Goal: Task Accomplishment & Management: Manage account settings

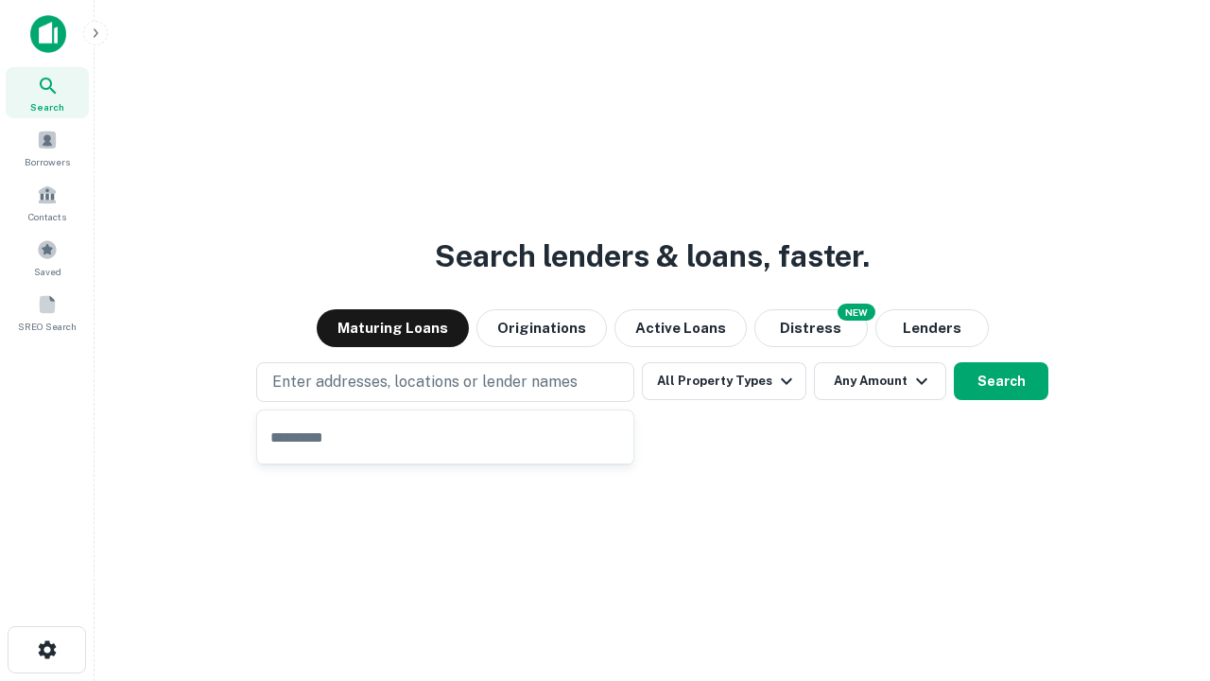
type input "**********"
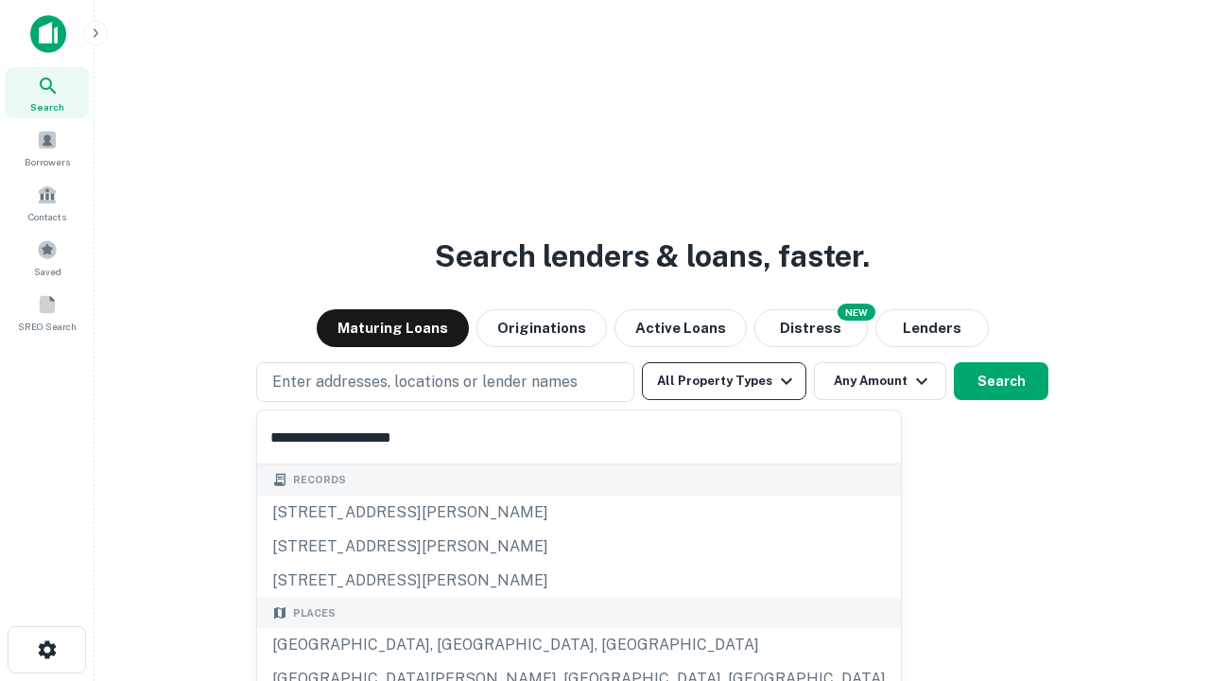
click at [724, 381] on button "All Property Types" at bounding box center [724, 381] width 165 height 38
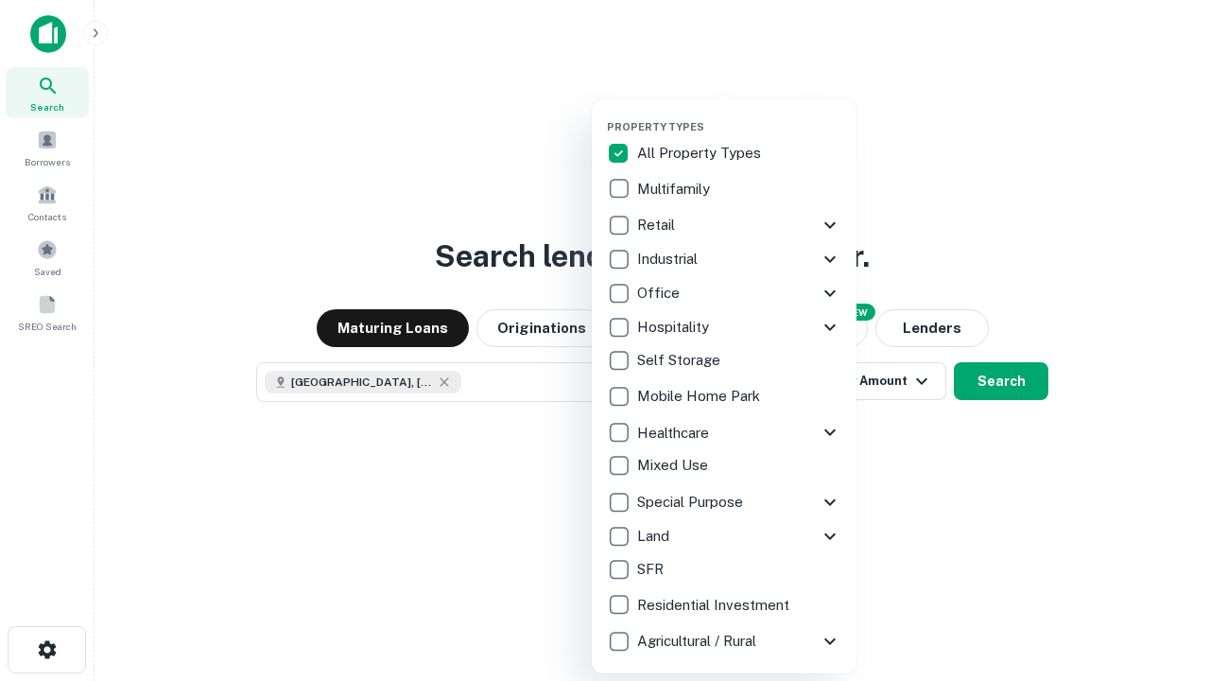
click at [739, 114] on button "button" at bounding box center [739, 114] width 265 height 1
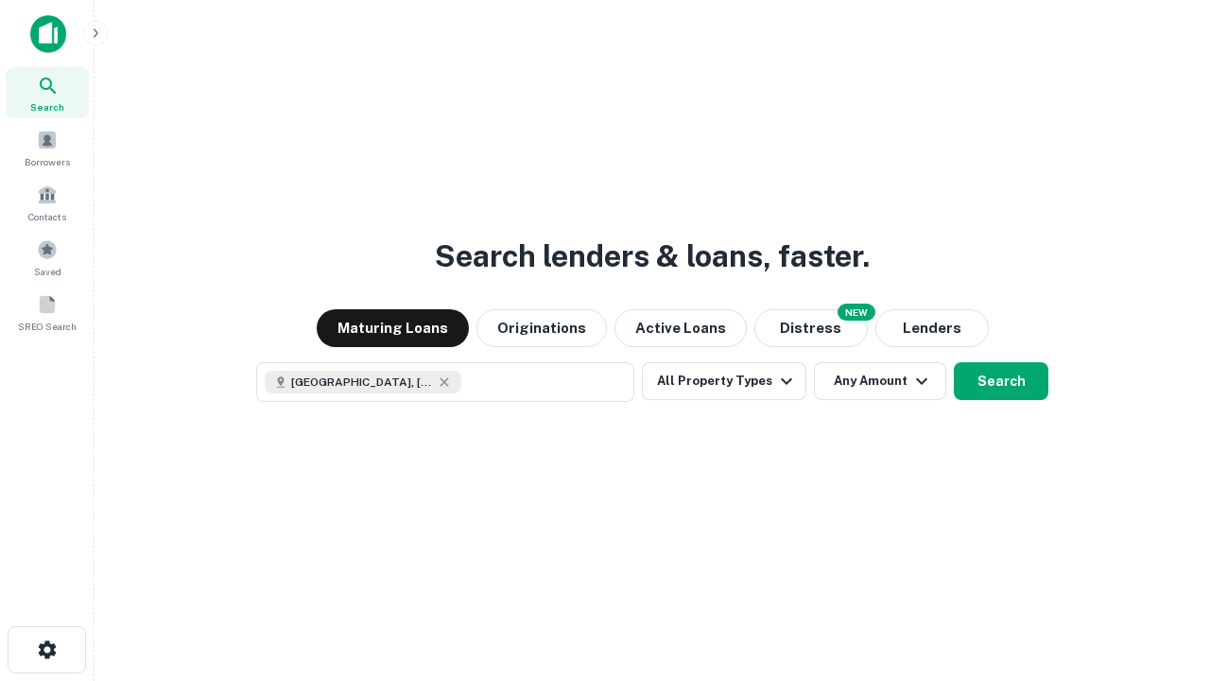
scroll to position [30, 0]
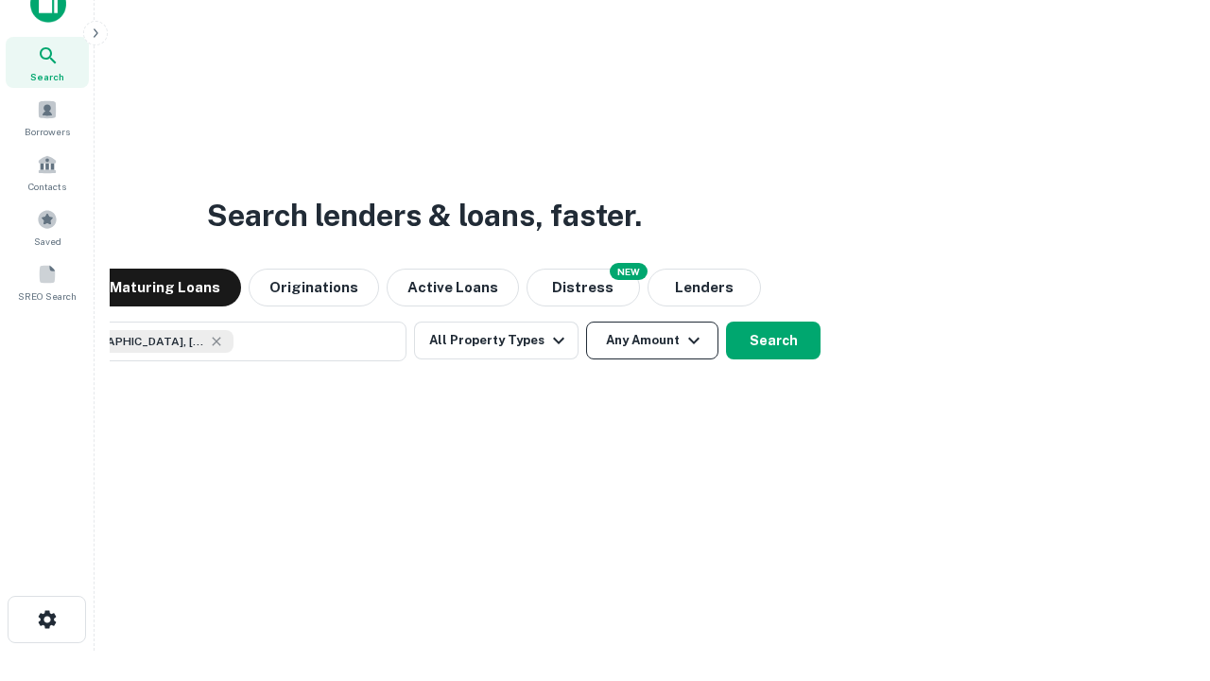
click at [586, 321] on button "Any Amount" at bounding box center [652, 340] width 132 height 38
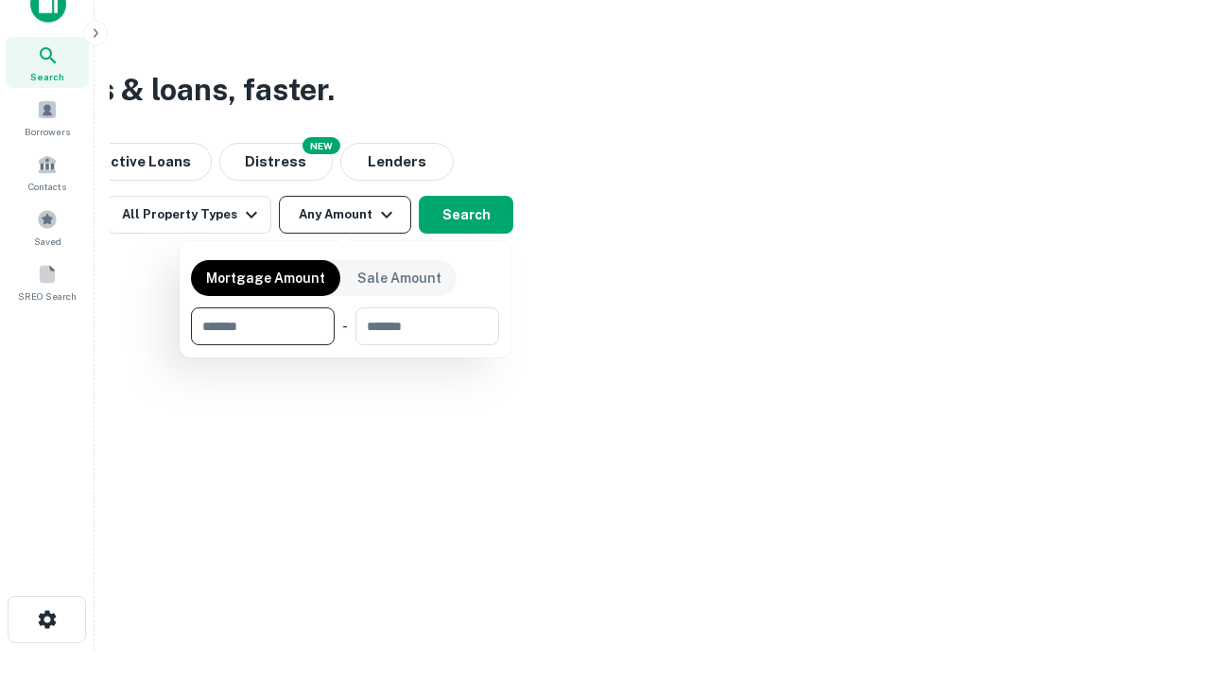
type input "*******"
click at [345, 345] on button "button" at bounding box center [345, 345] width 308 height 1
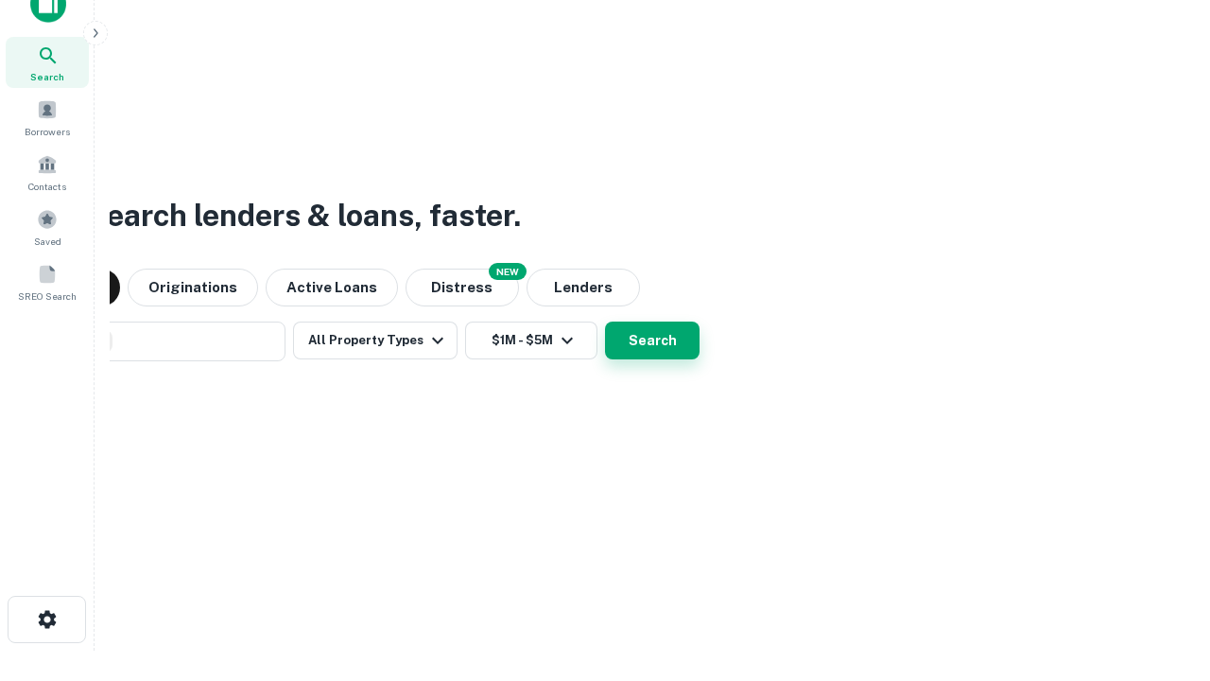
click at [605, 321] on button "Search" at bounding box center [652, 340] width 95 height 38
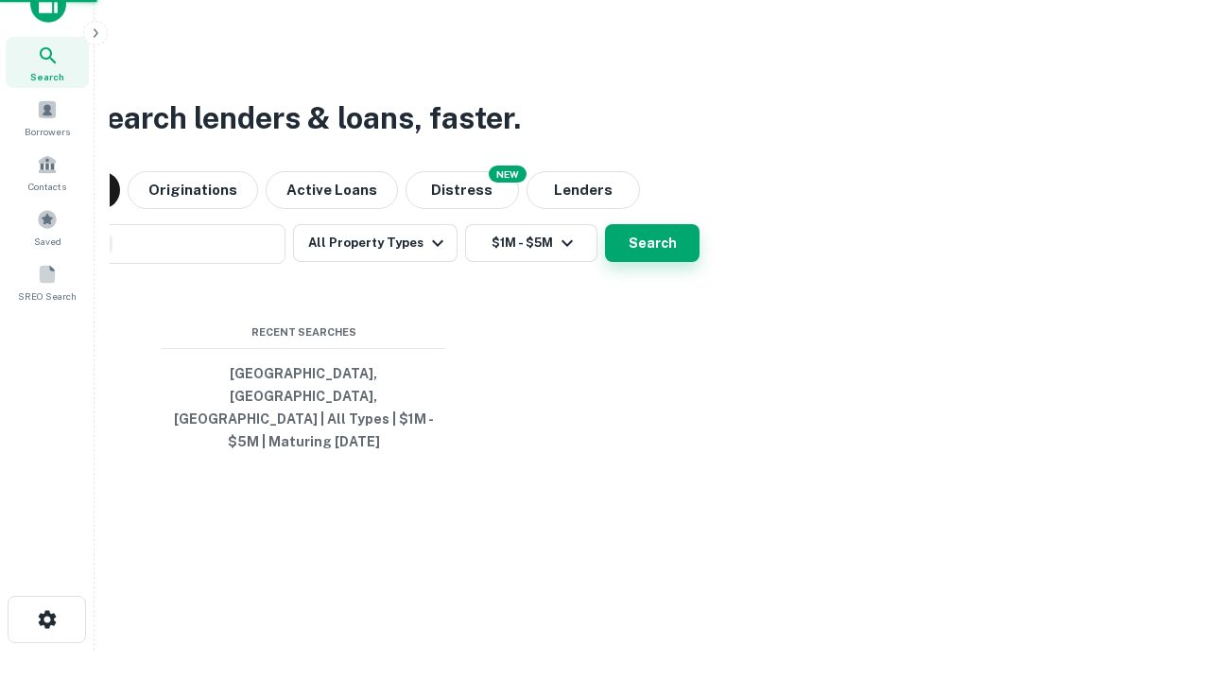
scroll to position [61, 535]
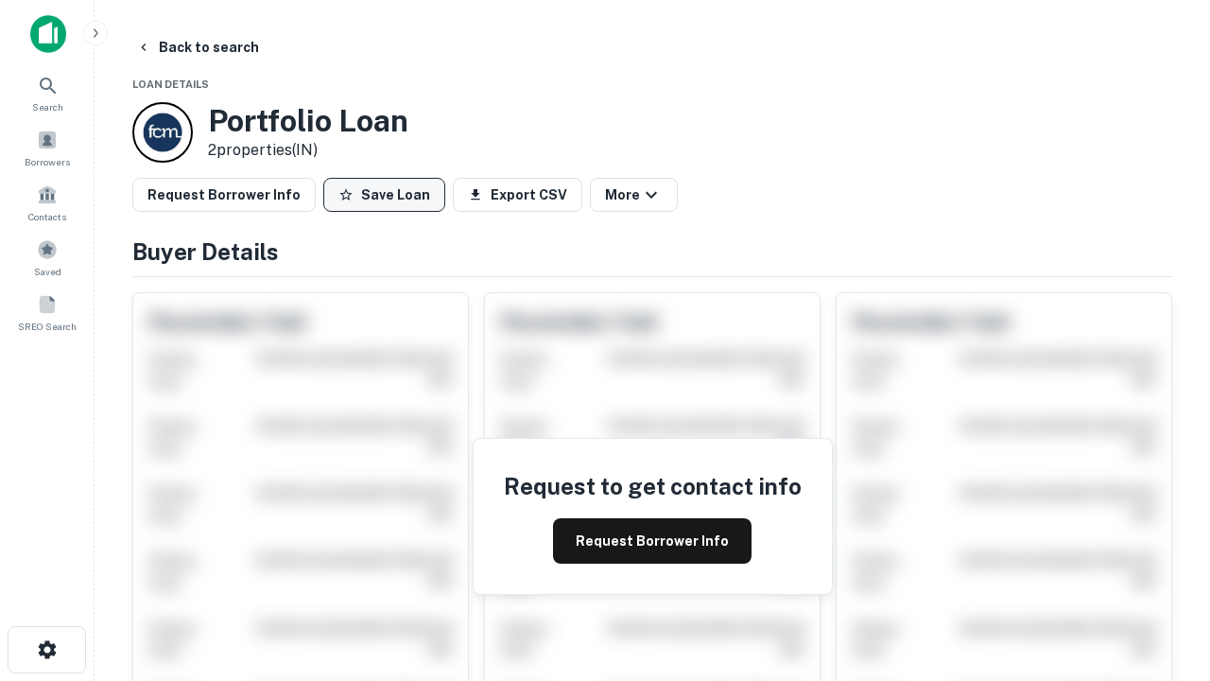
click at [384, 195] on button "Save Loan" at bounding box center [384, 195] width 122 height 34
click at [389, 195] on button "Loan Saved" at bounding box center [388, 195] width 130 height 34
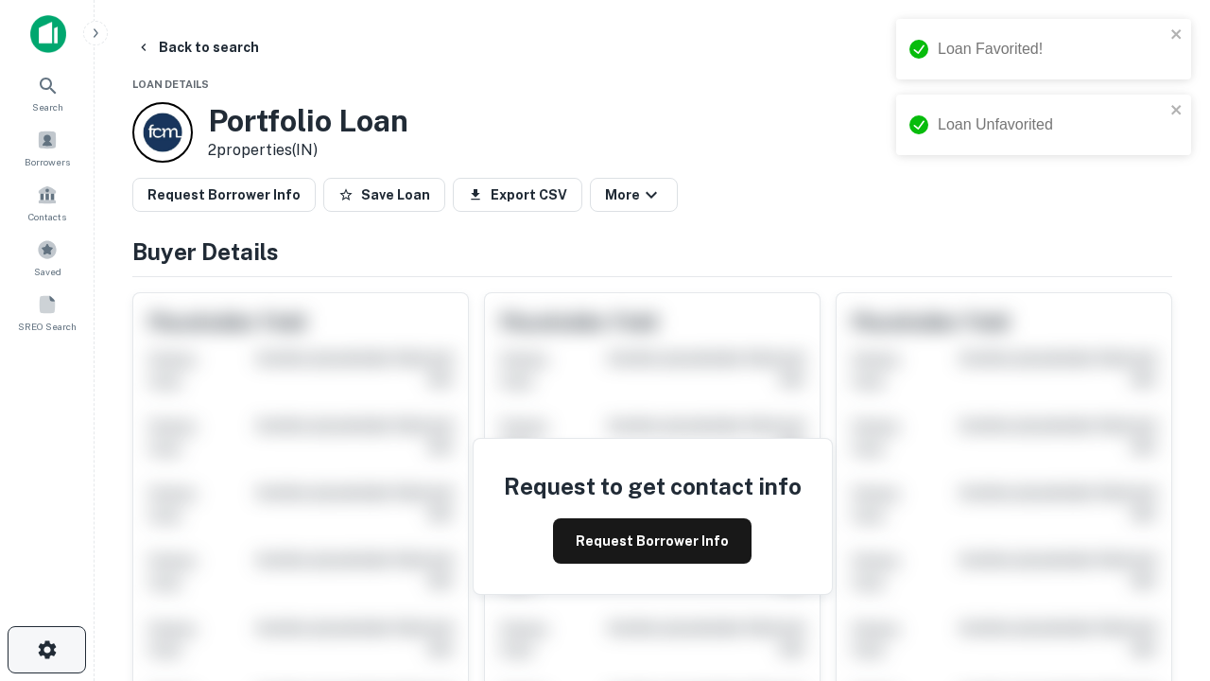
click at [46, 650] on icon "button" at bounding box center [47, 649] width 23 height 23
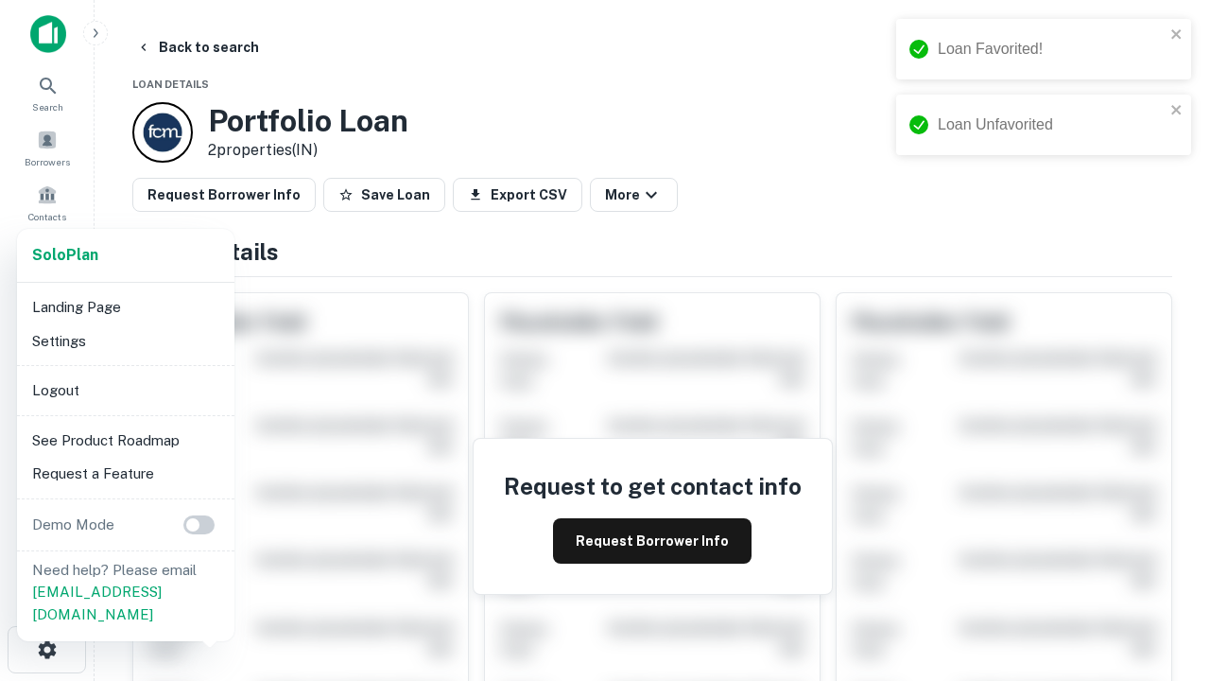
click at [125, 390] on li "Logout" at bounding box center [126, 390] width 202 height 34
